Goal: Task Accomplishment & Management: Manage account settings

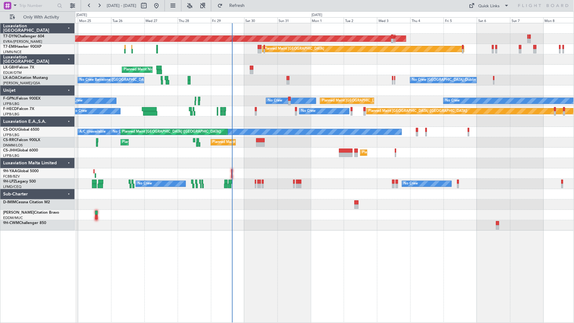
click at [238, 186] on div "No Crew No Crew No Crew" at bounding box center [324, 184] width 499 height 10
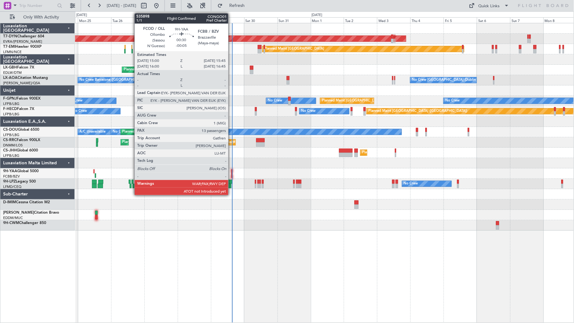
click at [231, 171] on div at bounding box center [231, 171] width 1 height 4
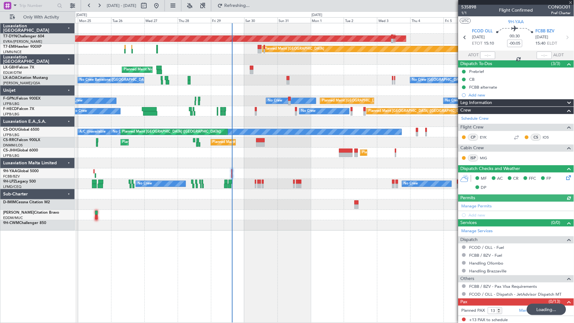
scroll to position [2, 0]
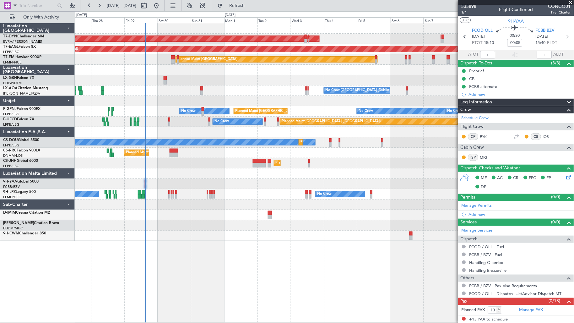
click at [167, 278] on div "AOG Maint Riga (Riga Intl) Grounded [US_STATE] ([GEOGRAPHIC_DATA]) Planned Main…" at bounding box center [324, 173] width 499 height 300
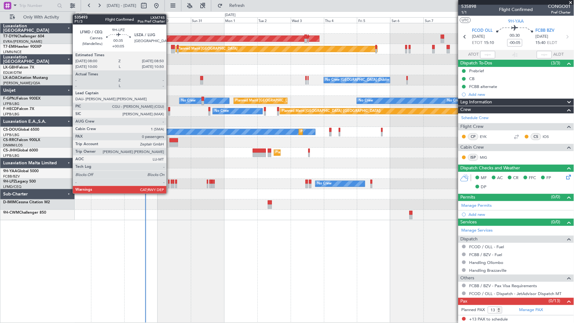
click at [170, 187] on div at bounding box center [168, 186] width 1 height 4
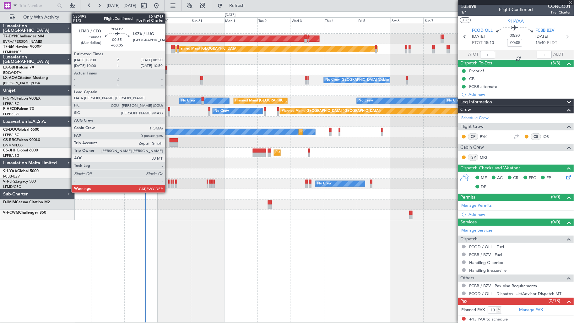
type input "+00:05"
type input "0"
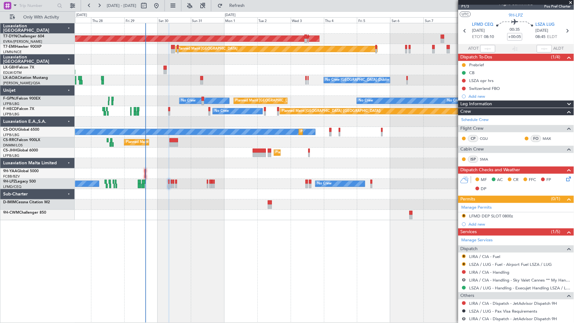
scroll to position [0, 0]
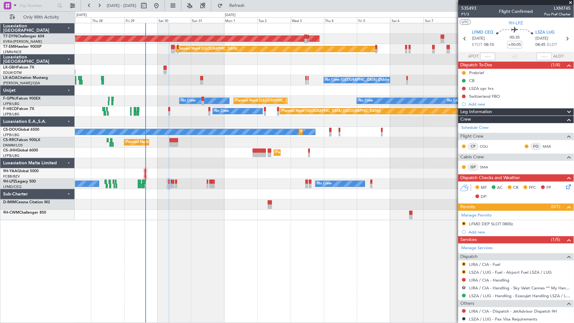
click at [430, 77] on div "No Crew Sabadell No Crew [GEOGRAPHIC_DATA] (Dublin Intl) No Crew Barcelona ([GE…" at bounding box center [324, 80] width 499 height 10
drag, startPoint x: 249, startPoint y: 4, endPoint x: 247, endPoint y: 10, distance: 6.2
click at [249, 4] on span "Refresh" at bounding box center [237, 5] width 26 height 4
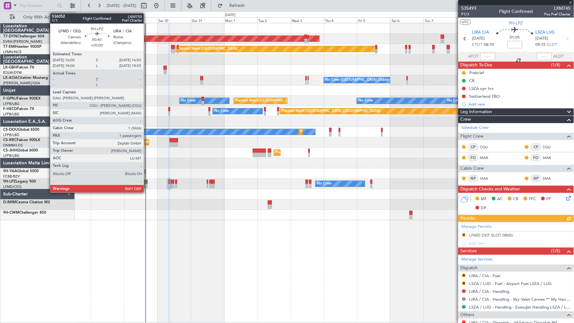
click at [147, 186] on div at bounding box center [147, 186] width 2 height 4
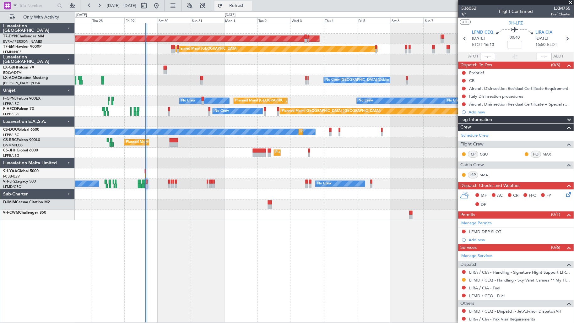
click at [250, 8] on button "Refresh" at bounding box center [233, 6] width 38 height 10
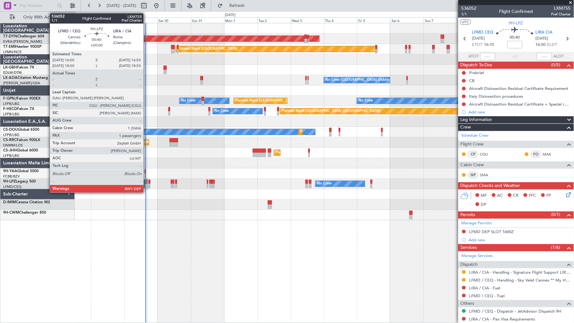
click at [147, 184] on div at bounding box center [147, 186] width 2 height 4
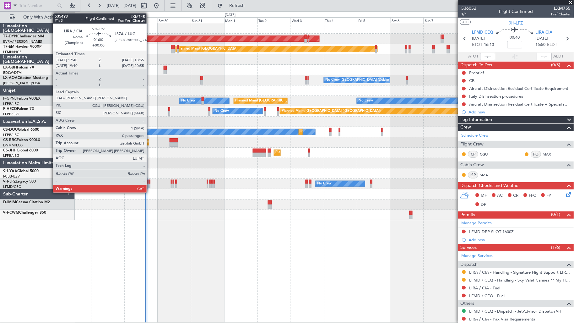
click at [150, 180] on div at bounding box center [149, 182] width 2 height 4
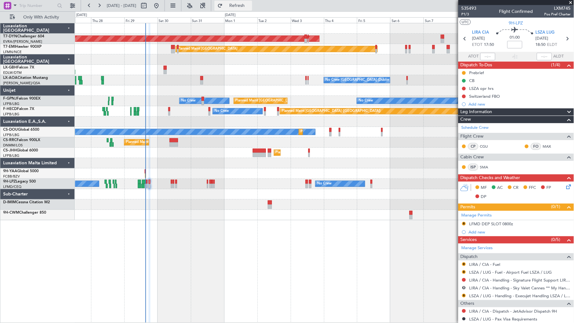
click at [241, 6] on button "Refresh" at bounding box center [233, 6] width 38 height 10
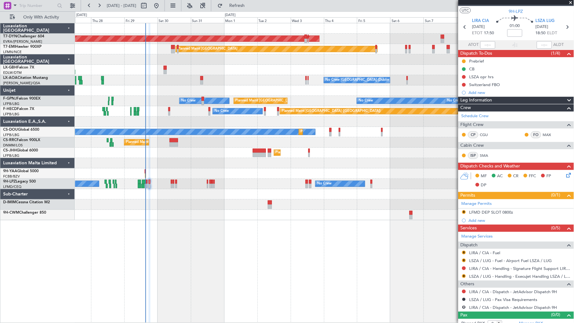
scroll to position [17, 0]
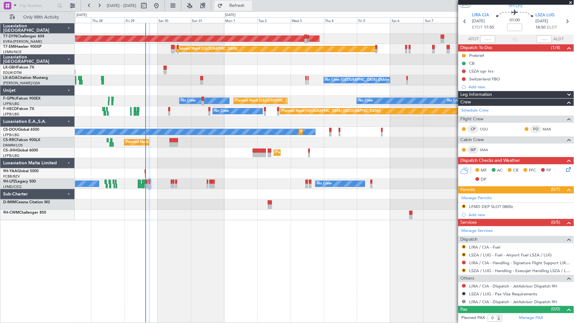
click at [252, 8] on button "Refresh" at bounding box center [233, 6] width 38 height 10
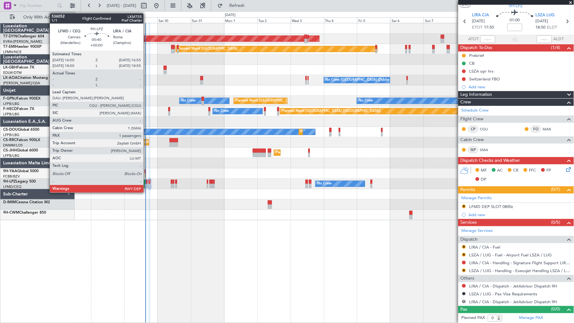
click at [147, 185] on div at bounding box center [147, 186] width 2 height 4
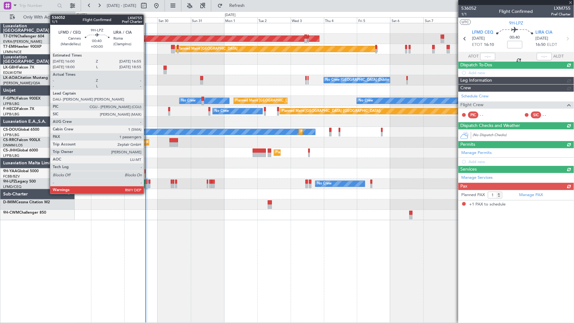
scroll to position [0, 0]
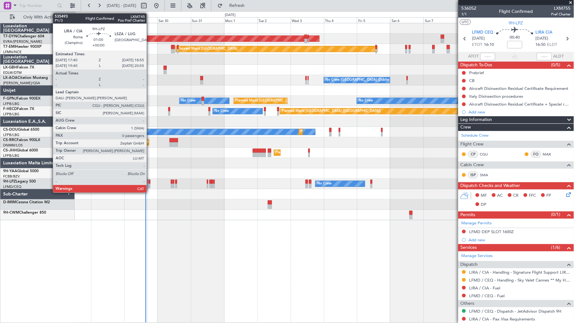
click at [150, 185] on div at bounding box center [149, 186] width 2 height 4
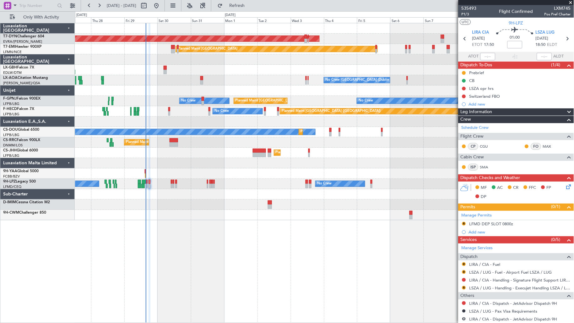
click at [256, 12] on div "0 0 Wed 27 Thu 28 Fri 29 Sat 30 Sun 31 Mon 1 [DATE] [DATE] Wed 3 Thu 4 Fri 5 Sa…" at bounding box center [324, 17] width 499 height 11
click at [252, 8] on button "Refresh" at bounding box center [233, 6] width 38 height 10
click at [300, 212] on div at bounding box center [324, 215] width 499 height 10
click at [250, 8] on span "Refresh" at bounding box center [237, 5] width 26 height 4
click at [485, 86] on div "LSZA opr hrs" at bounding box center [481, 88] width 24 height 5
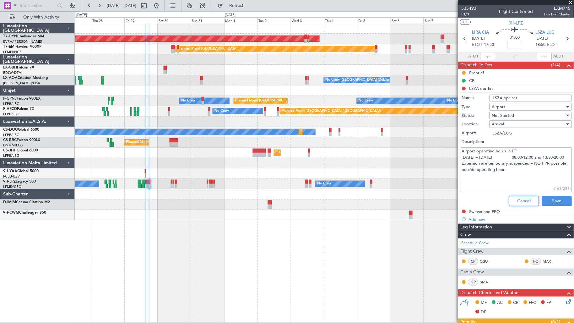
click at [518, 199] on button "Cancel" at bounding box center [524, 201] width 30 height 10
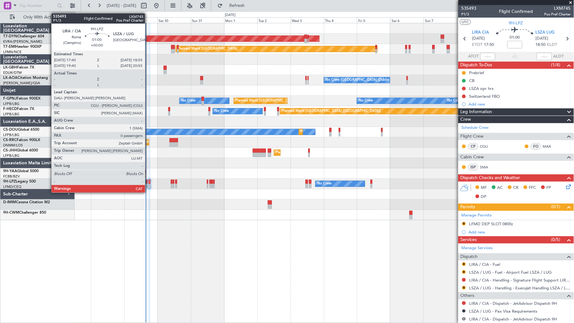
click at [148, 185] on div at bounding box center [149, 186] width 2 height 4
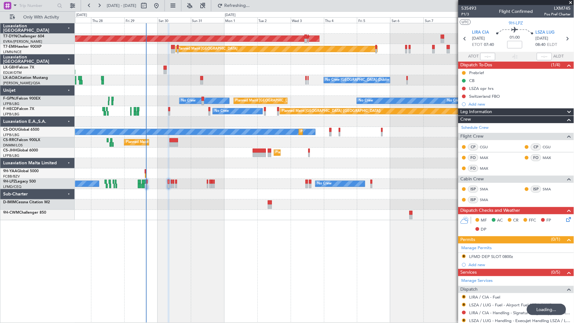
click at [148, 184] on div "No Crew No Crew No Crew" at bounding box center [324, 184] width 499 height 10
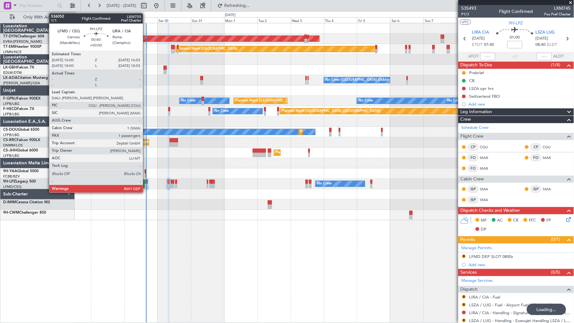
click at [146, 185] on div at bounding box center [147, 186] width 2 height 4
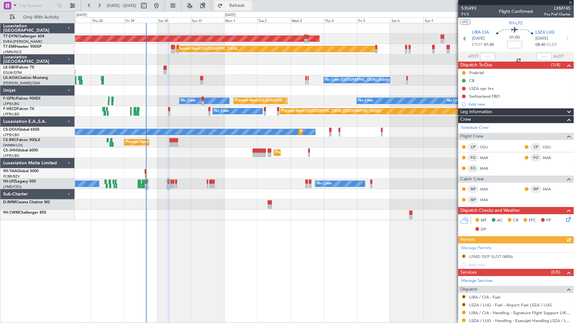
click at [247, 4] on span "Refresh" at bounding box center [237, 5] width 26 height 4
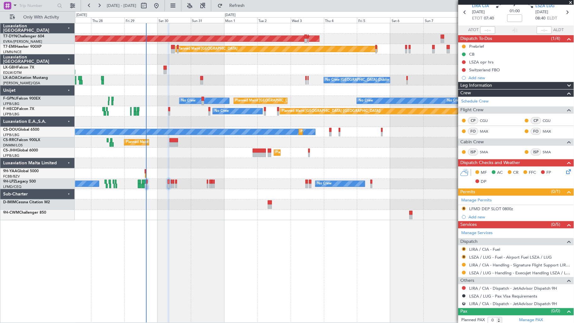
scroll to position [29, 0]
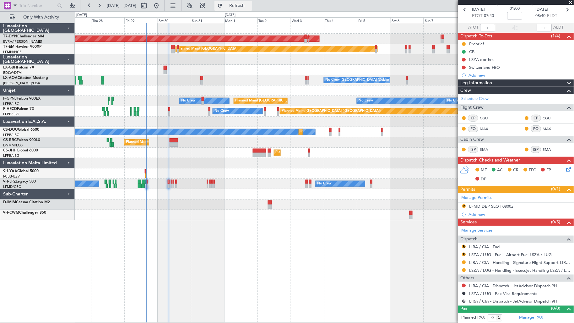
click at [252, 8] on button "Refresh" at bounding box center [233, 6] width 38 height 10
click at [145, 184] on div "No Crew No Crew No Crew" at bounding box center [324, 184] width 499 height 10
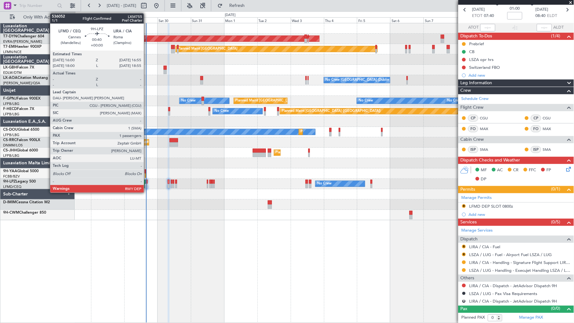
click at [147, 184] on div at bounding box center [147, 186] width 2 height 4
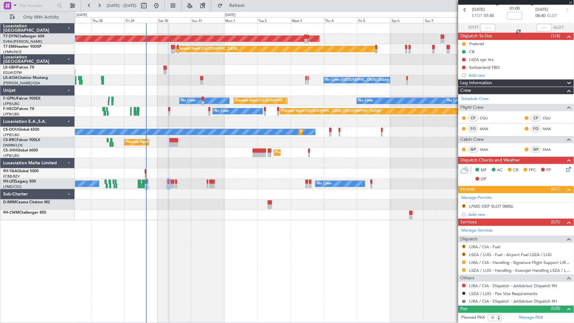
type input "1"
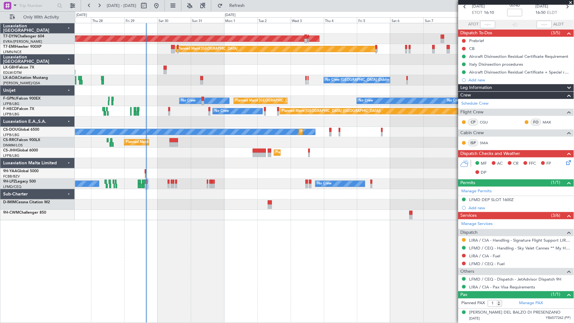
scroll to position [0, 0]
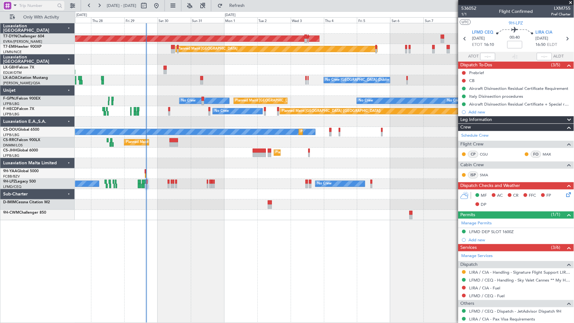
click at [24, 5] on input "text" at bounding box center [37, 5] width 36 height 9
paste input "535957"
type input "535957"
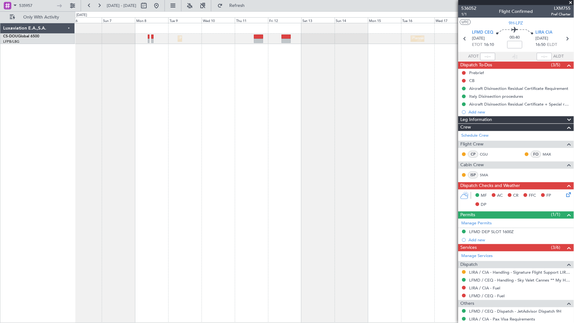
click at [206, 78] on div "Planned Maint [GEOGRAPHIC_DATA] ([GEOGRAPHIC_DATA]) Planned Maint [GEOGRAPHIC_D…" at bounding box center [324, 173] width 499 height 300
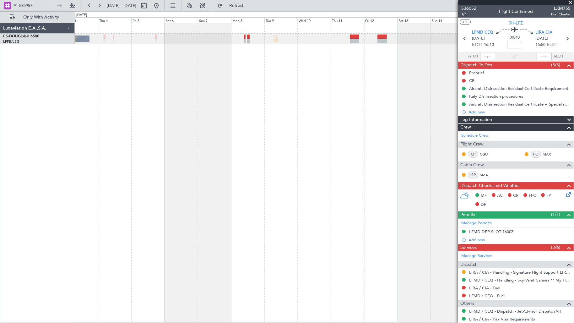
click at [261, 80] on div "Planned Maint [GEOGRAPHIC_DATA] ([GEOGRAPHIC_DATA]) No Crew Planned Maint [GEOG…" at bounding box center [324, 173] width 499 height 300
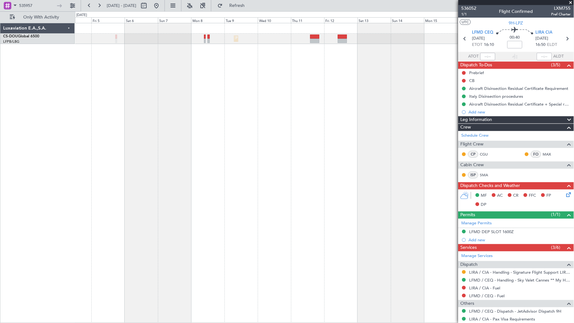
click at [203, 38] on div "Planned Maint [GEOGRAPHIC_DATA] ([GEOGRAPHIC_DATA]) Planned Maint [GEOGRAPHIC_D…" at bounding box center [324, 39] width 499 height 10
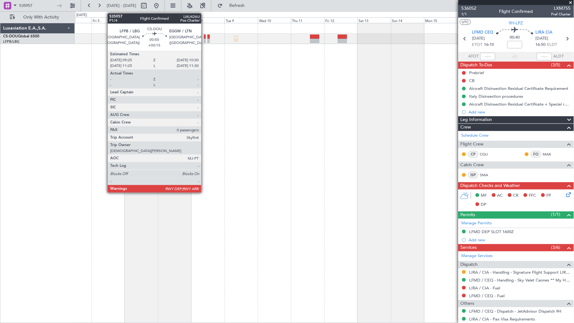
click at [204, 41] on div at bounding box center [205, 41] width 2 height 4
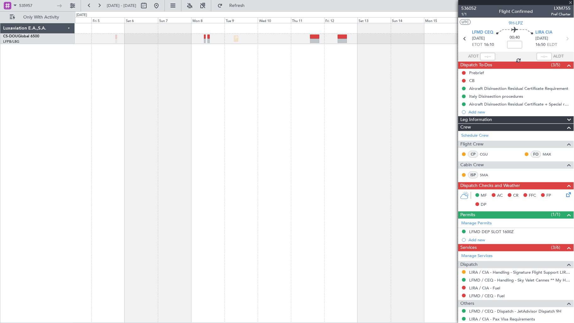
type input "+00:15"
type input "0"
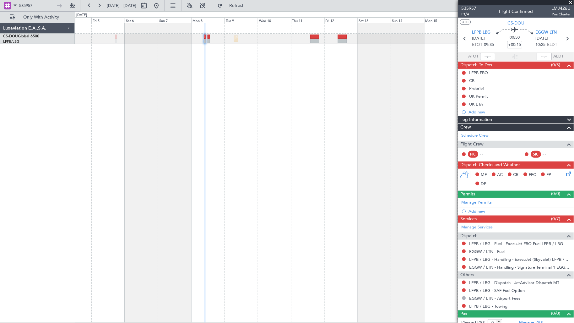
click at [210, 39] on div "Planned Maint [GEOGRAPHIC_DATA] ([GEOGRAPHIC_DATA]) Planned Maint [GEOGRAPHIC_D…" at bounding box center [324, 39] width 499 height 10
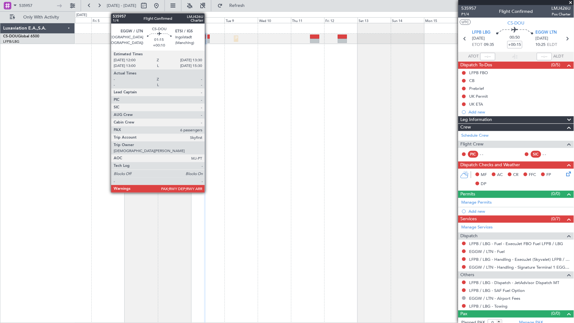
click at [208, 39] on div at bounding box center [209, 41] width 2 height 4
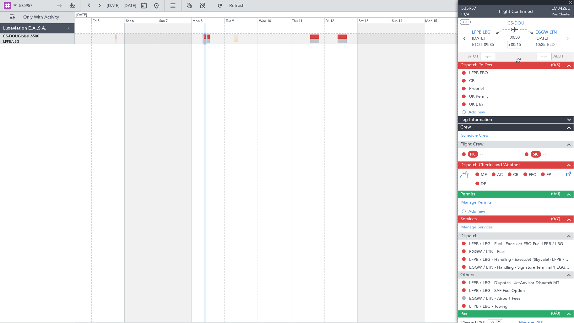
type input "+00:10"
type input "6"
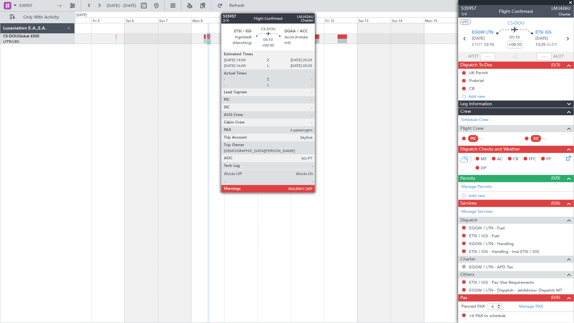
click at [318, 39] on div at bounding box center [314, 41] width 9 height 4
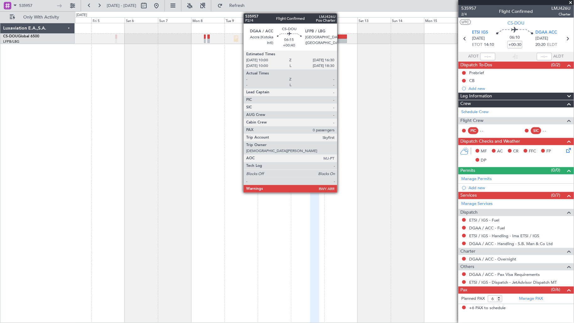
click at [340, 38] on div at bounding box center [342, 37] width 9 height 4
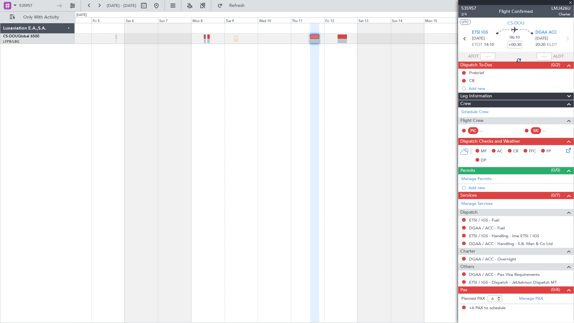
type input "+00:40"
type input "0"
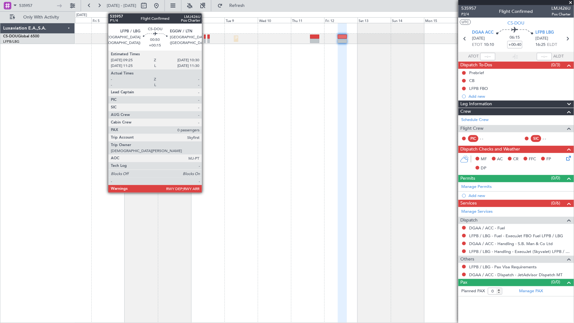
click at [205, 40] on div at bounding box center [205, 41] width 2 height 4
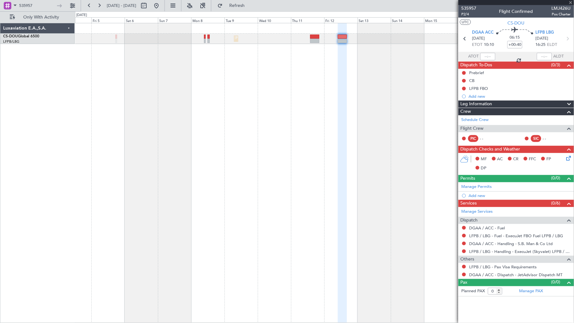
type input "+00:15"
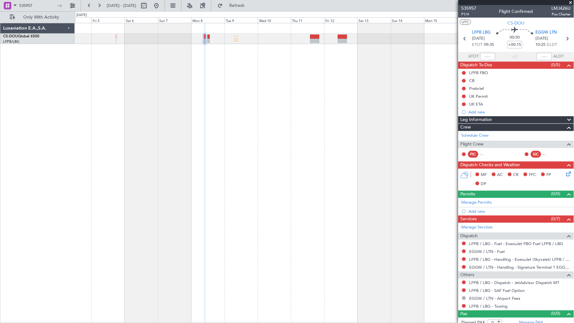
scroll to position [4, 0]
